Goal: Go to known website: Go to known website

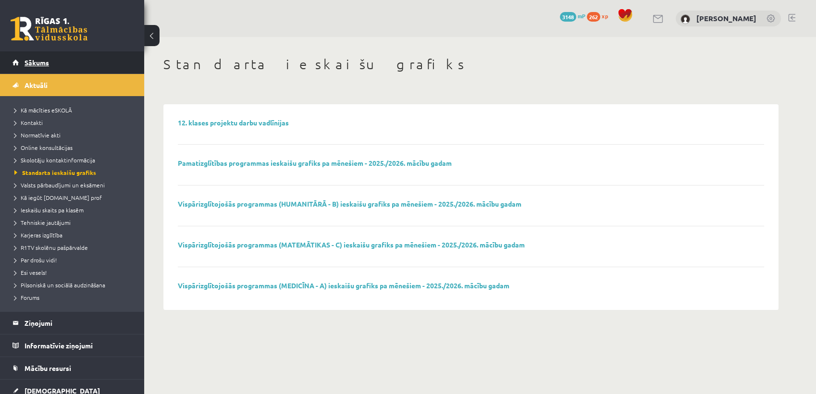
click at [61, 64] on link "Sākums" at bounding box center [72, 62] width 120 height 22
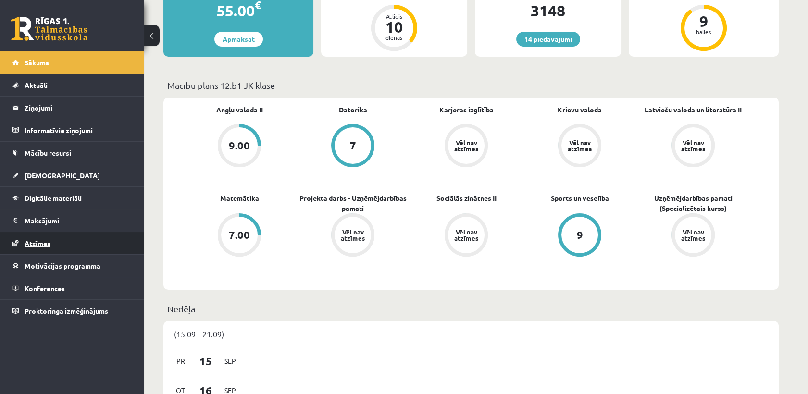
scroll to position [267, 0]
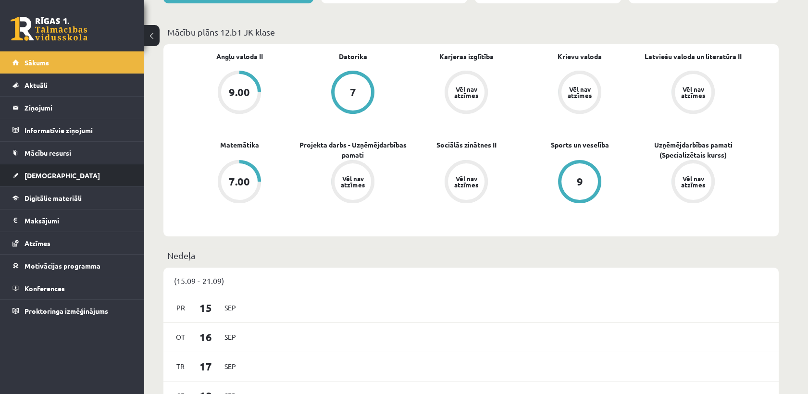
click at [52, 178] on span "[DEMOGRAPHIC_DATA]" at bounding box center [62, 175] width 75 height 9
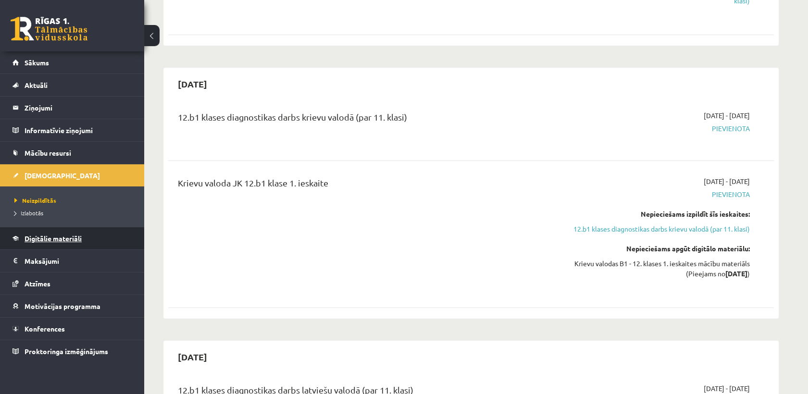
click at [43, 240] on span "Digitālie materiāli" at bounding box center [53, 238] width 57 height 9
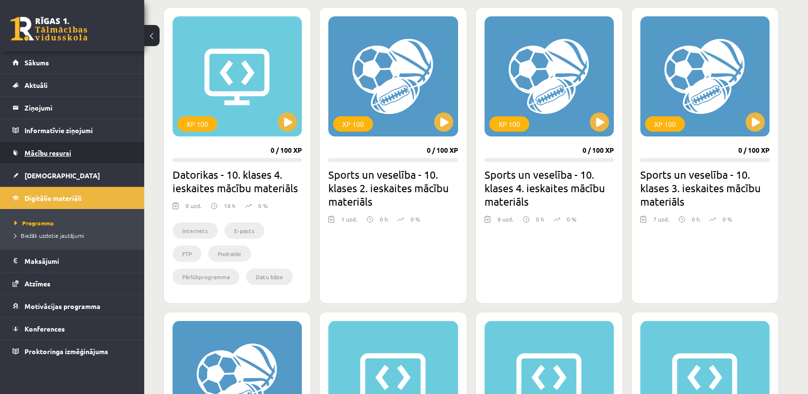
click at [50, 155] on span "Mācību resursi" at bounding box center [48, 152] width 47 height 9
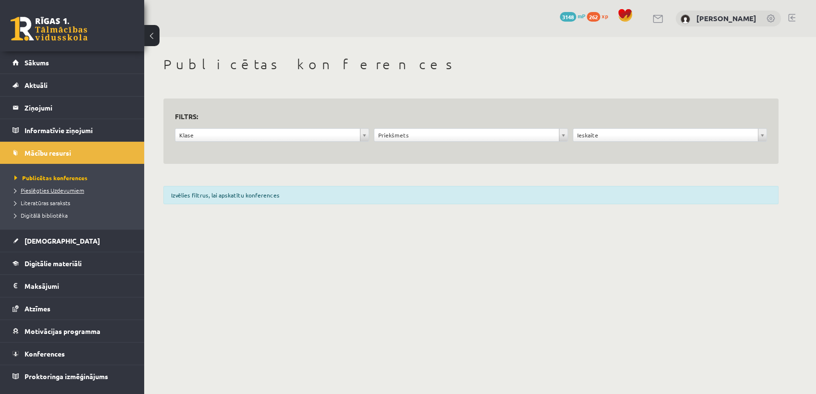
click at [64, 191] on span "Pieslēgties Uzdevumiem" at bounding box center [49, 190] width 70 height 8
